Goal: Information Seeking & Learning: Learn about a topic

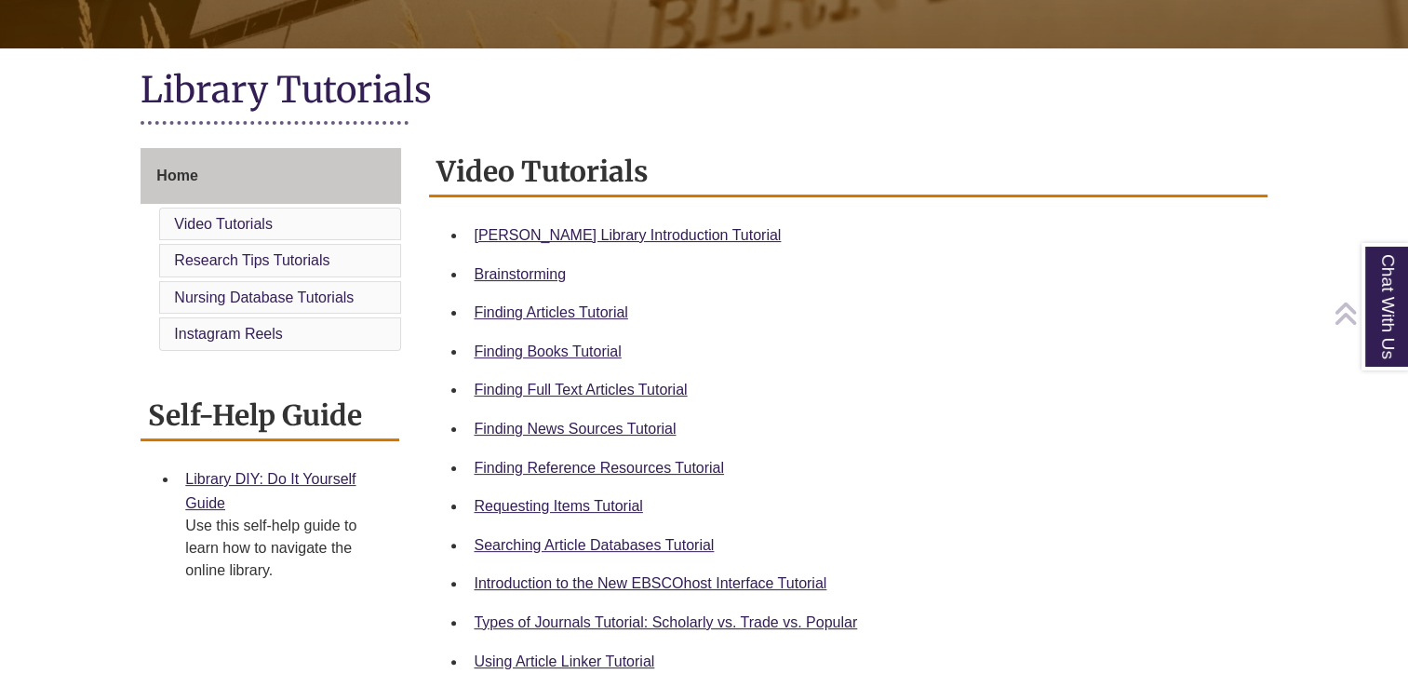
scroll to position [376, 0]
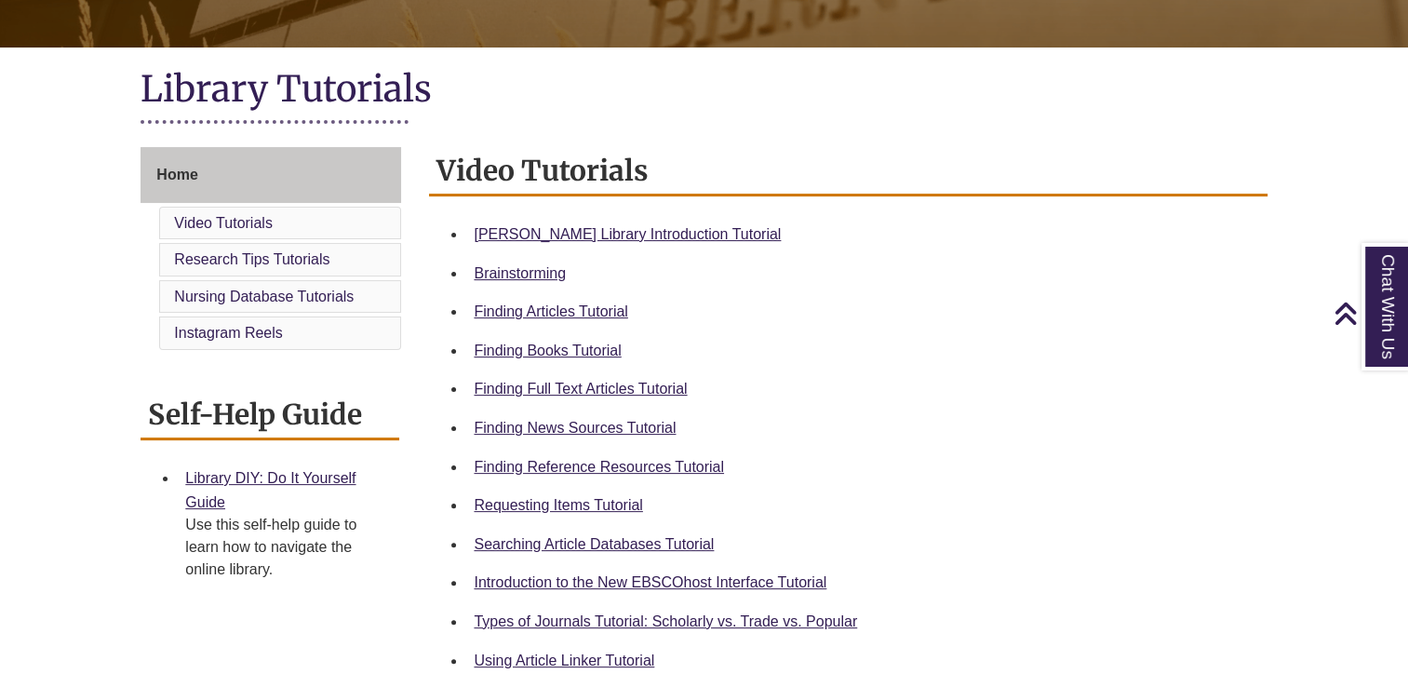
click at [577, 533] on div "Searching Article Databases Tutorial" at bounding box center [863, 544] width 778 height 24
click at [581, 539] on link "Searching Article Databases Tutorial" at bounding box center [594, 544] width 240 height 16
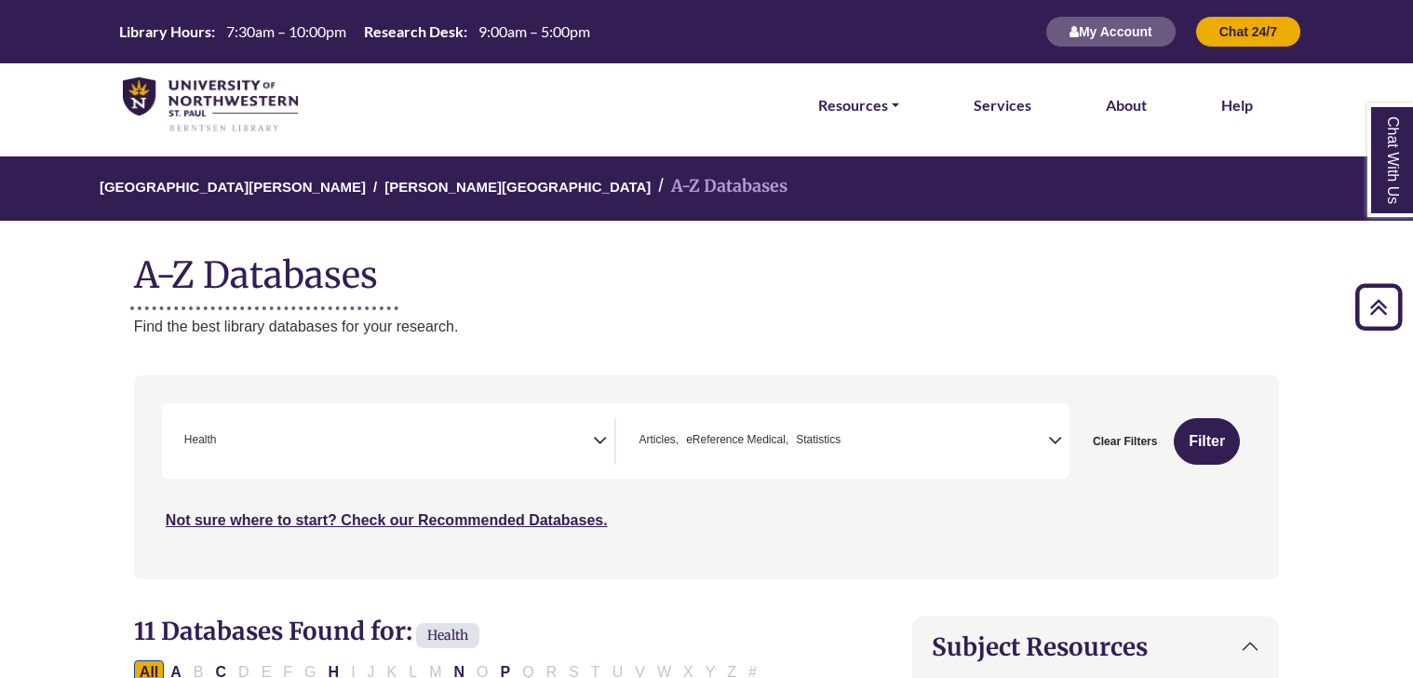
select select "*****"
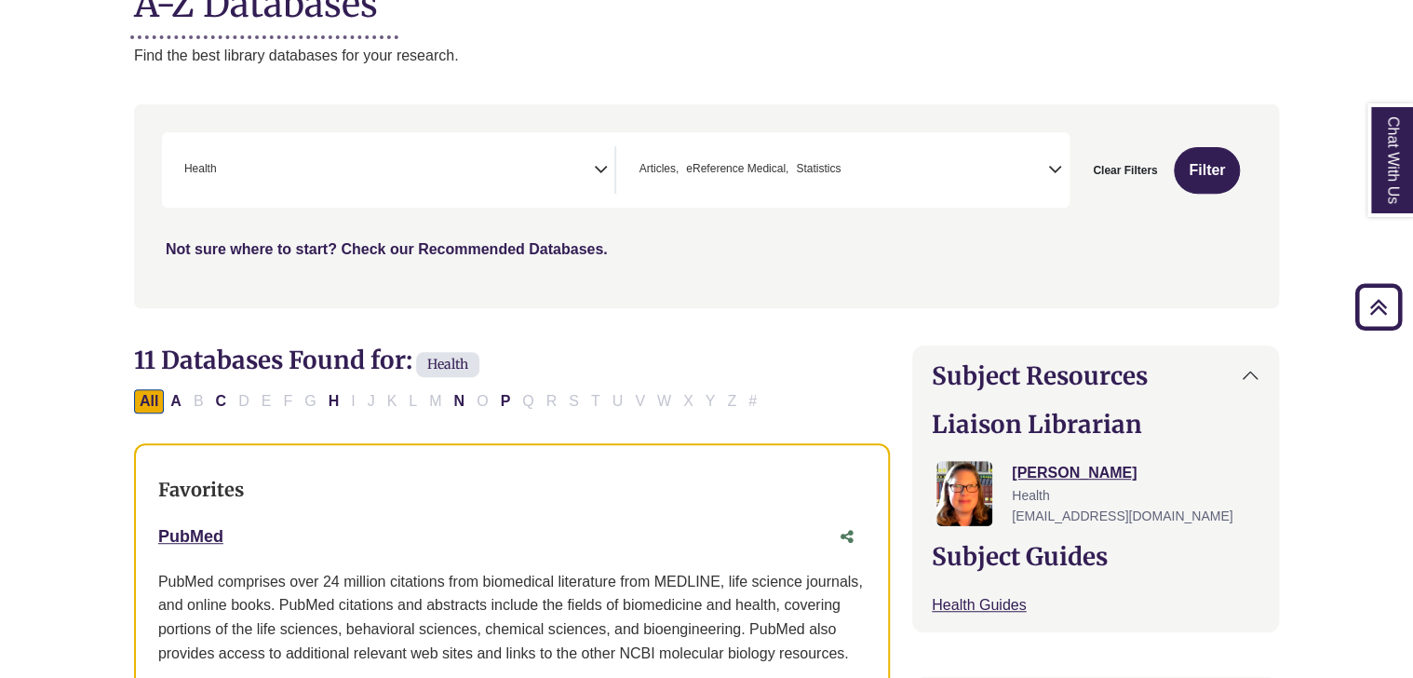
scroll to position [614, 0]
click at [1127, 163] on button "Clear Filters" at bounding box center [1125, 170] width 88 height 47
select select "Database Subject Filter"
select select "Database Types Filter"
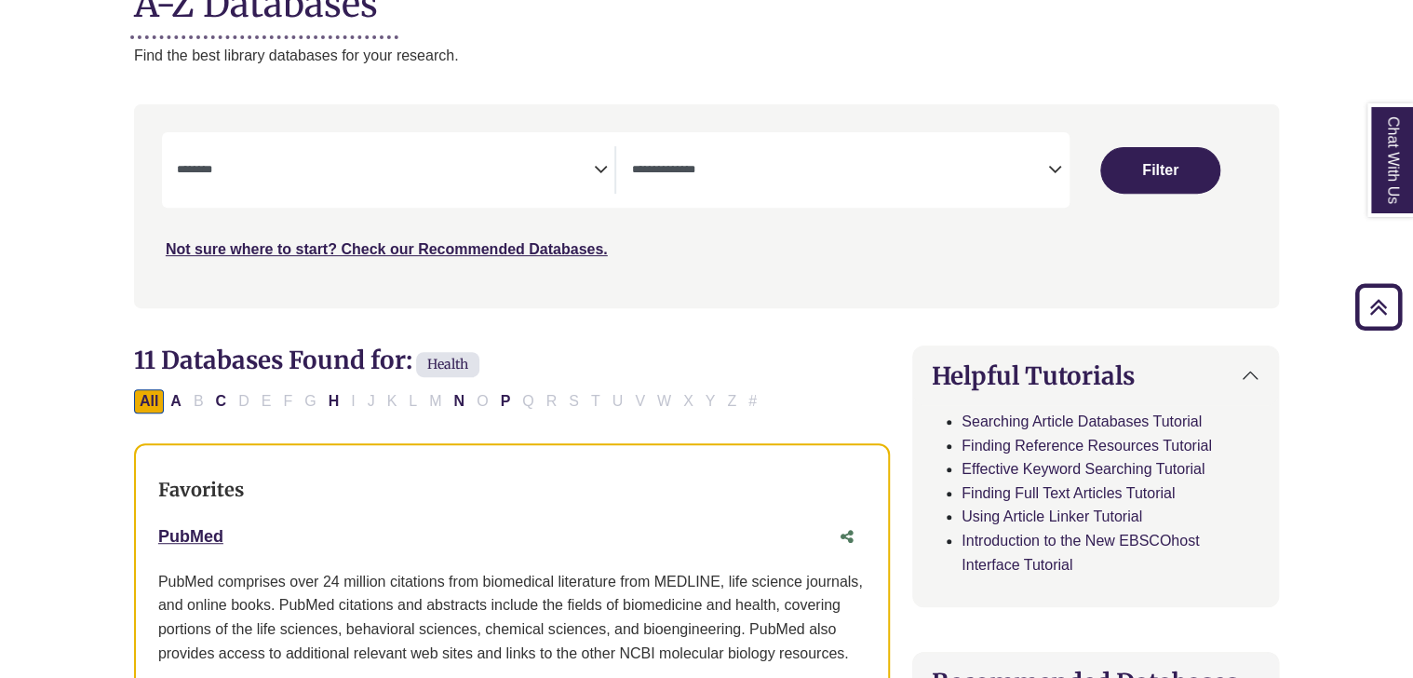
select select "Database Subject Filter"
select select "Database Types Filter"
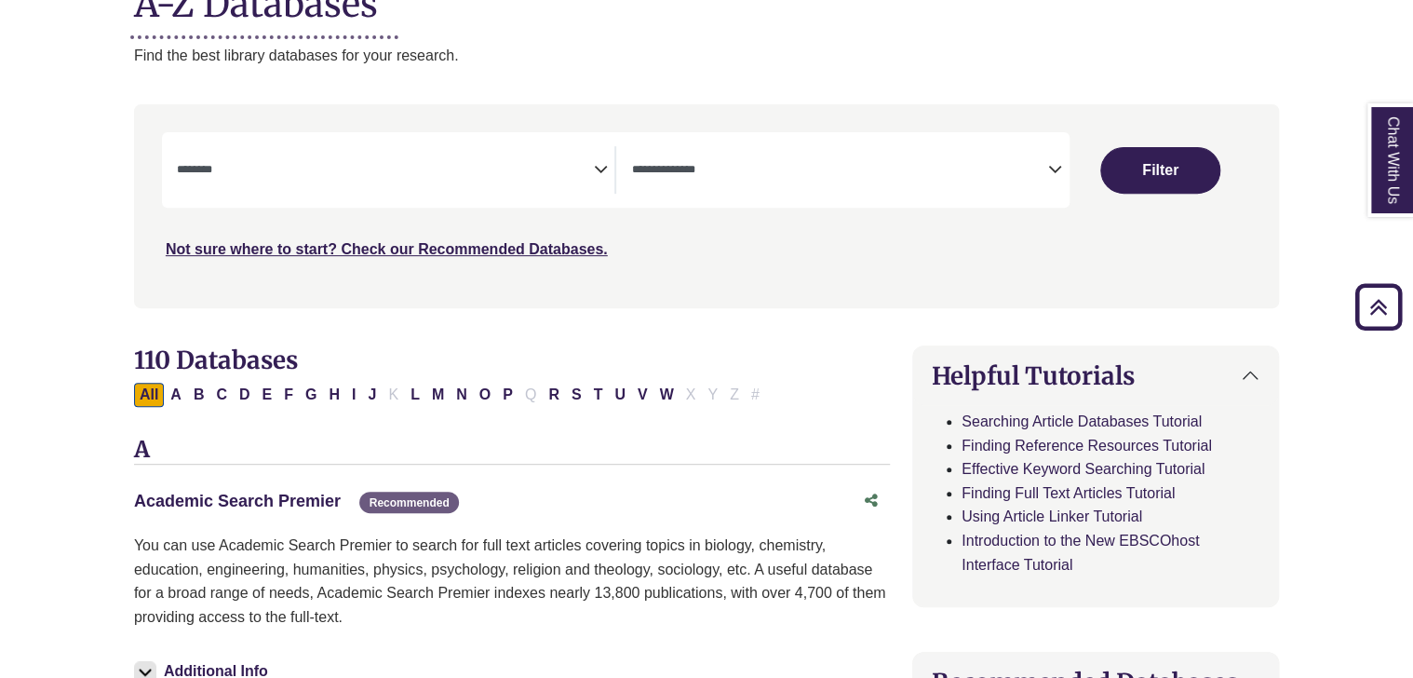
click at [301, 501] on link "Academic Search Premier This link opens in a new window" at bounding box center [237, 501] width 207 height 19
